Goal: Navigation & Orientation: Find specific page/section

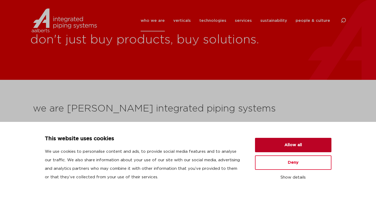
click at [277, 150] on button "Allow all" at bounding box center [293, 145] width 77 height 14
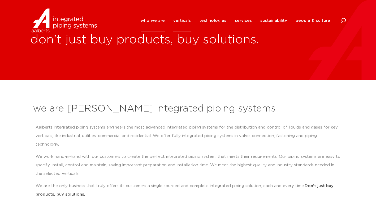
click at [183, 18] on link "verticals" at bounding box center [182, 21] width 18 height 22
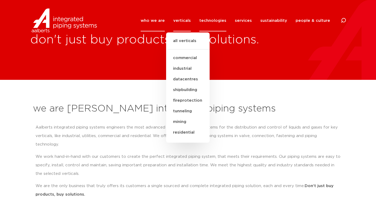
click at [219, 17] on link "technologies" at bounding box center [212, 21] width 27 height 22
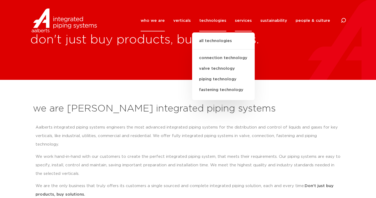
click at [246, 20] on link "services" at bounding box center [243, 21] width 17 height 22
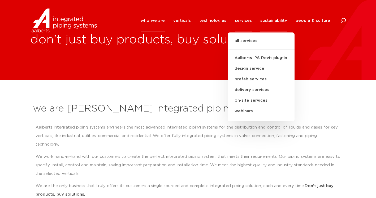
click at [266, 22] on link "sustainability" at bounding box center [274, 21] width 27 height 22
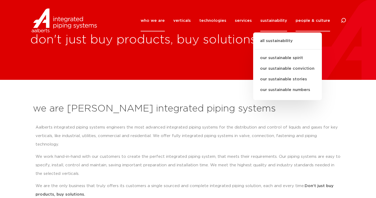
click at [308, 20] on link "people & culture" at bounding box center [313, 21] width 35 height 22
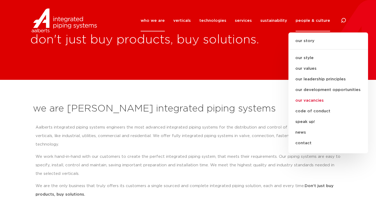
click at [312, 101] on link "our vacancies" at bounding box center [329, 100] width 80 height 11
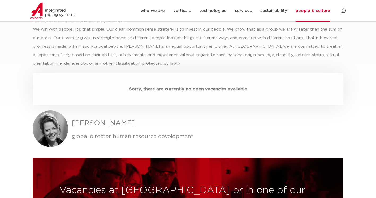
scroll to position [1567, 0]
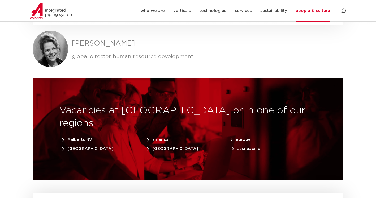
click at [157, 137] on span "america" at bounding box center [158, 139] width 22 height 4
